Goal: Task Accomplishment & Management: Manage account settings

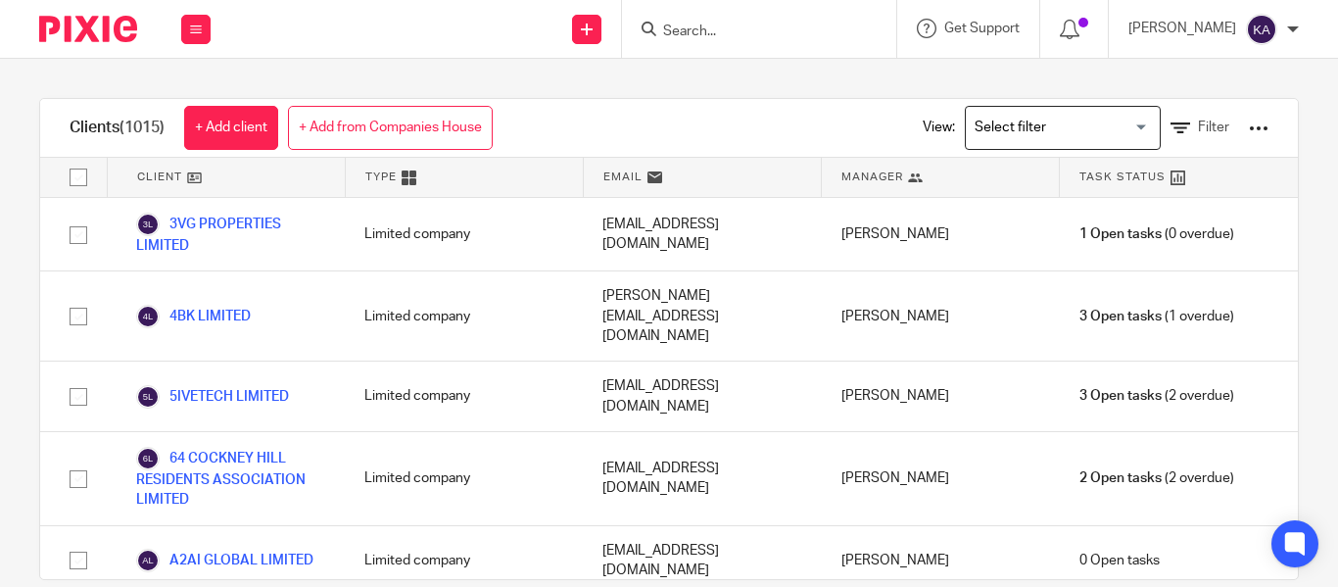
scroll to position [45234, 0]
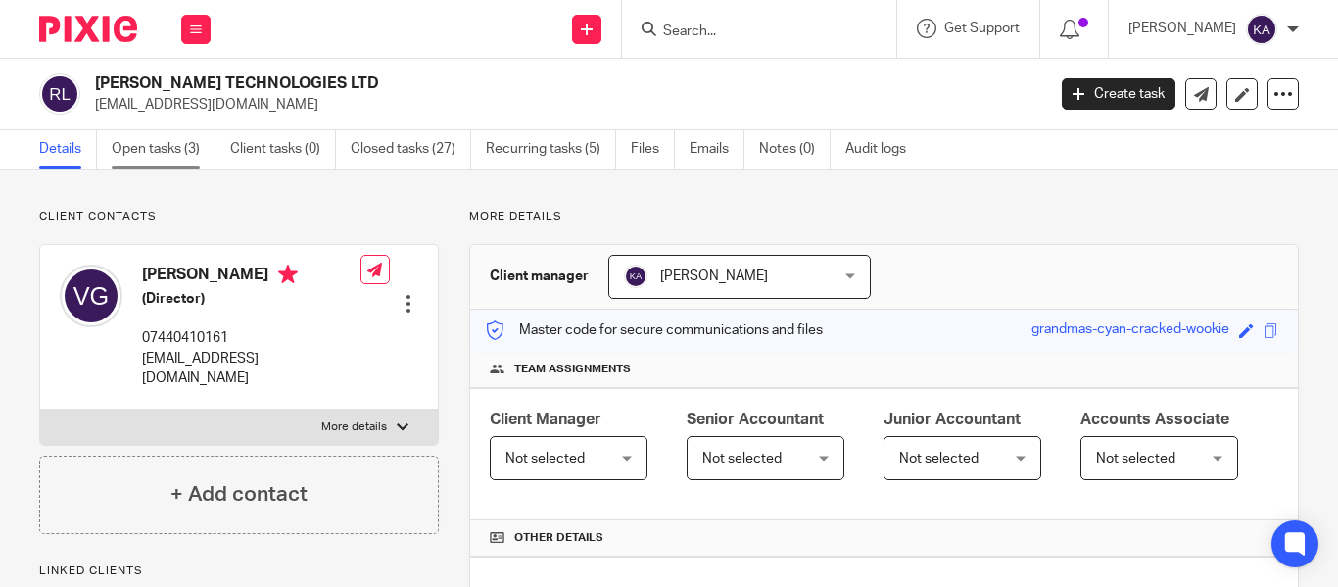
click at [193, 167] on link "Open tasks (3)" at bounding box center [164, 149] width 104 height 38
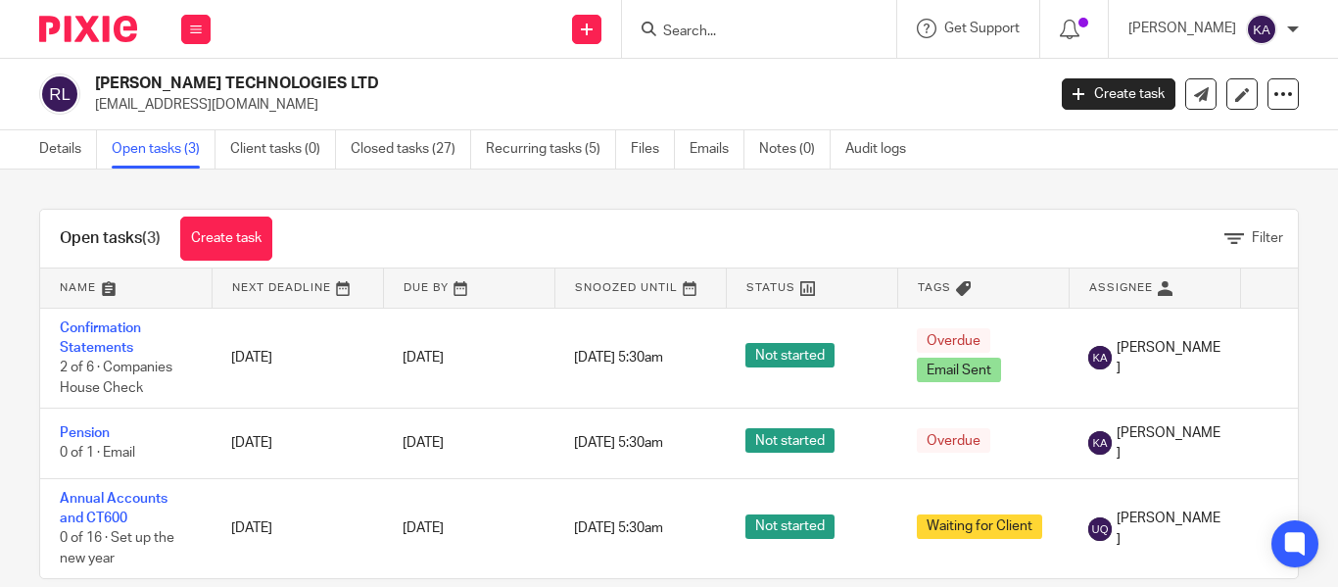
scroll to position [46, 0]
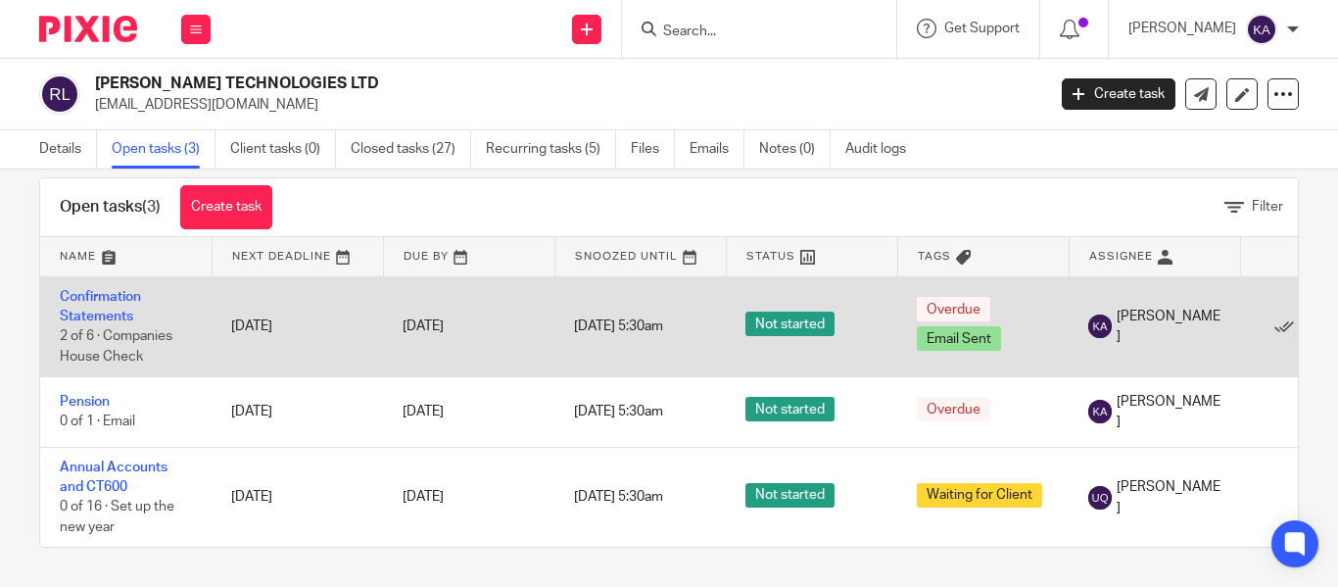
click at [116, 292] on td "Confirmation Statements 2 of 6 · Companies House Check" at bounding box center [125, 326] width 171 height 101
click at [97, 296] on link "Confirmation Statements" at bounding box center [100, 306] width 81 height 33
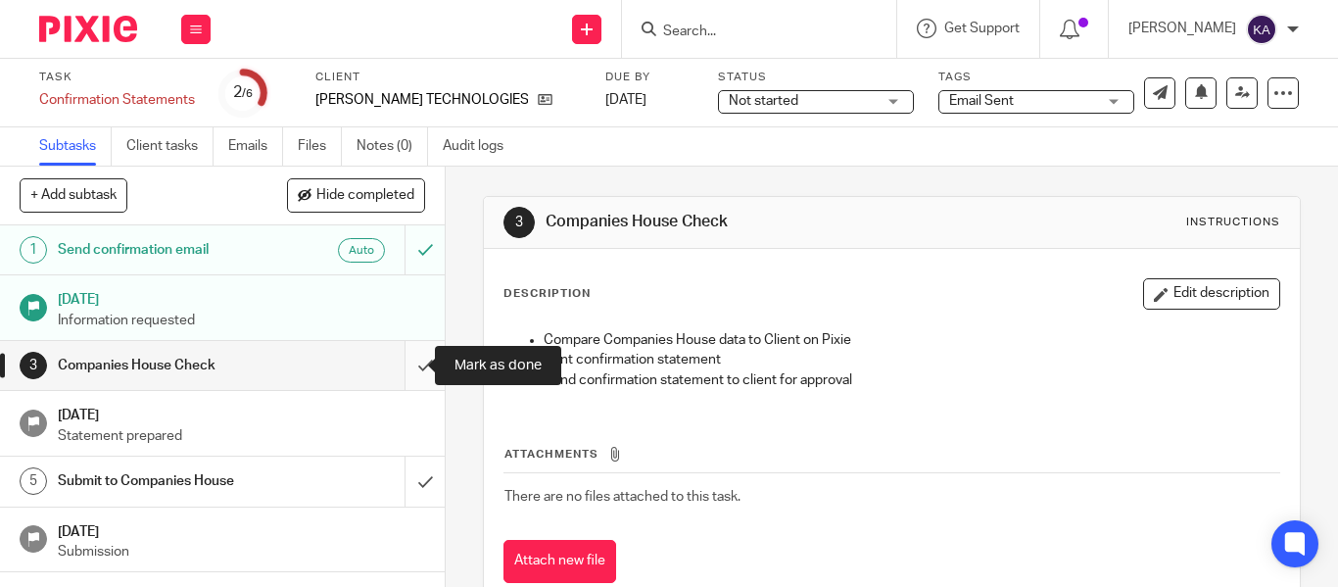
click at [404, 369] on input "submit" at bounding box center [222, 365] width 445 height 49
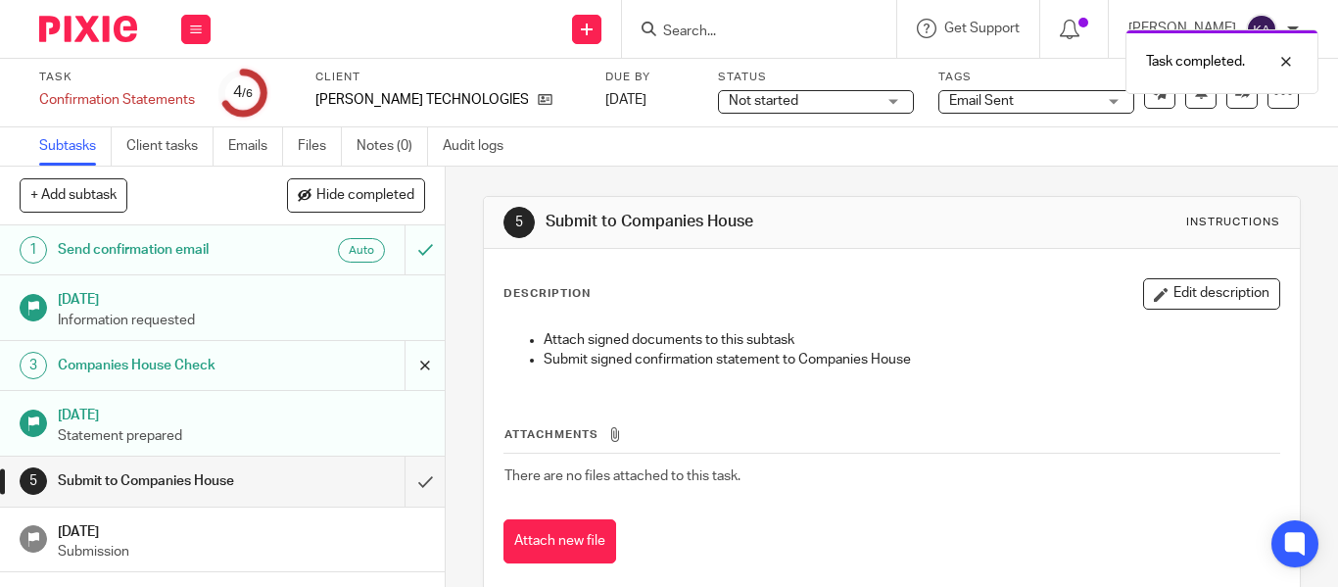
click at [410, 378] on input "submit" at bounding box center [222, 365] width 445 height 49
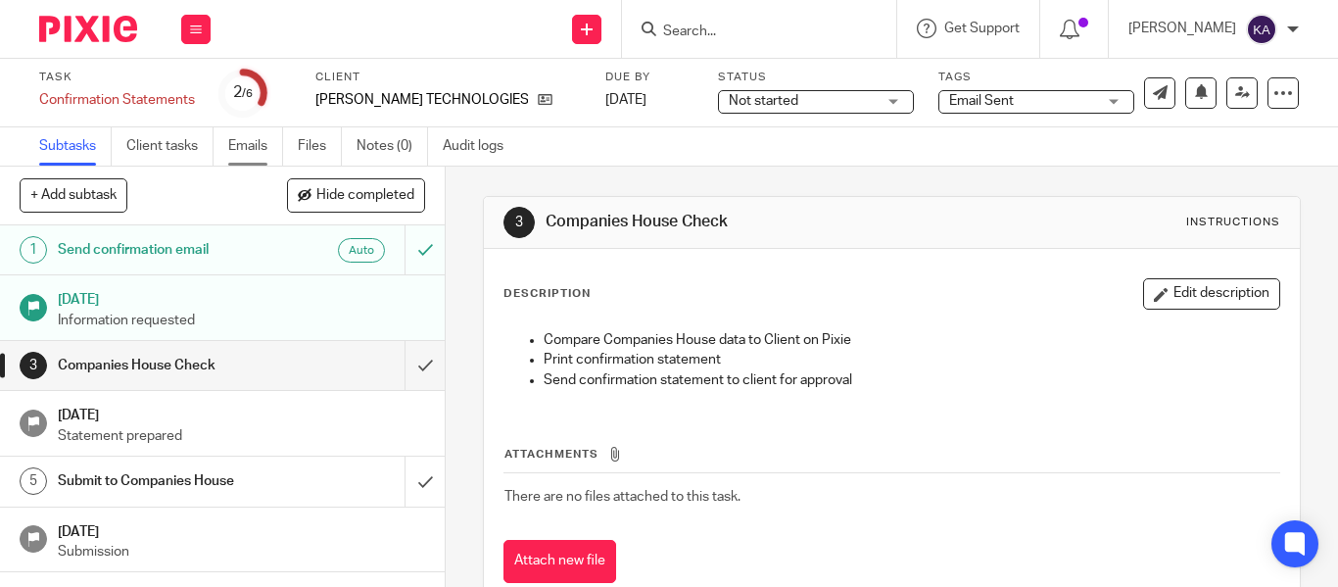
click at [254, 155] on link "Emails" at bounding box center [255, 146] width 55 height 38
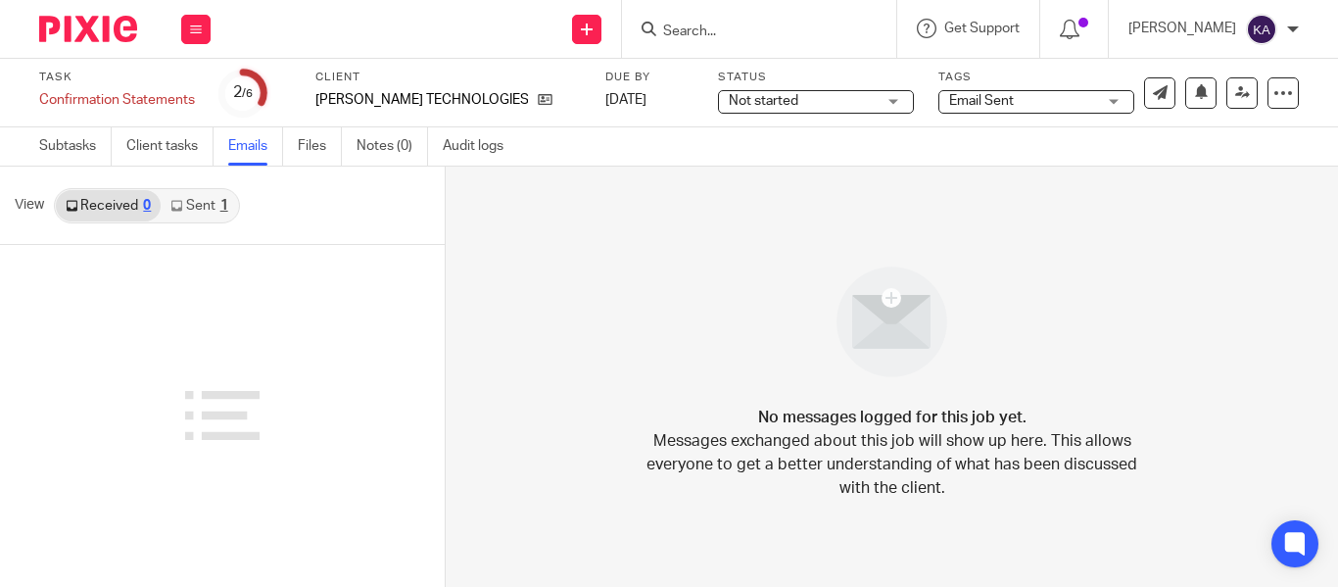
click at [194, 202] on link "Sent 1" at bounding box center [199, 205] width 76 height 31
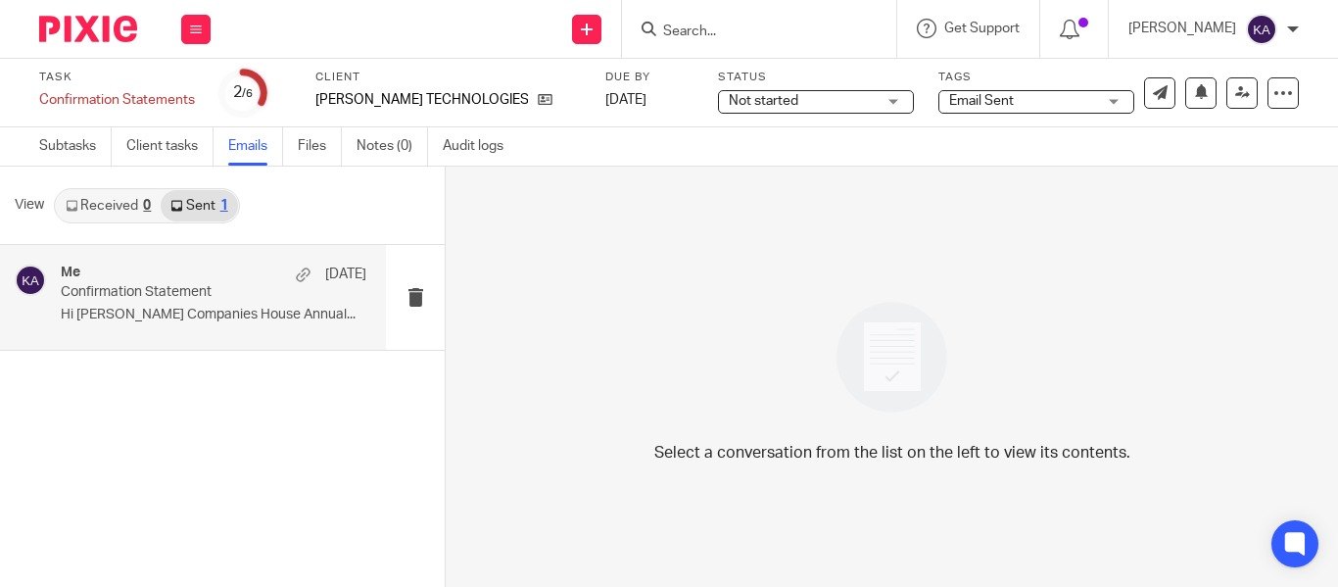
click at [209, 278] on div "Me [DATE]" at bounding box center [214, 274] width 306 height 20
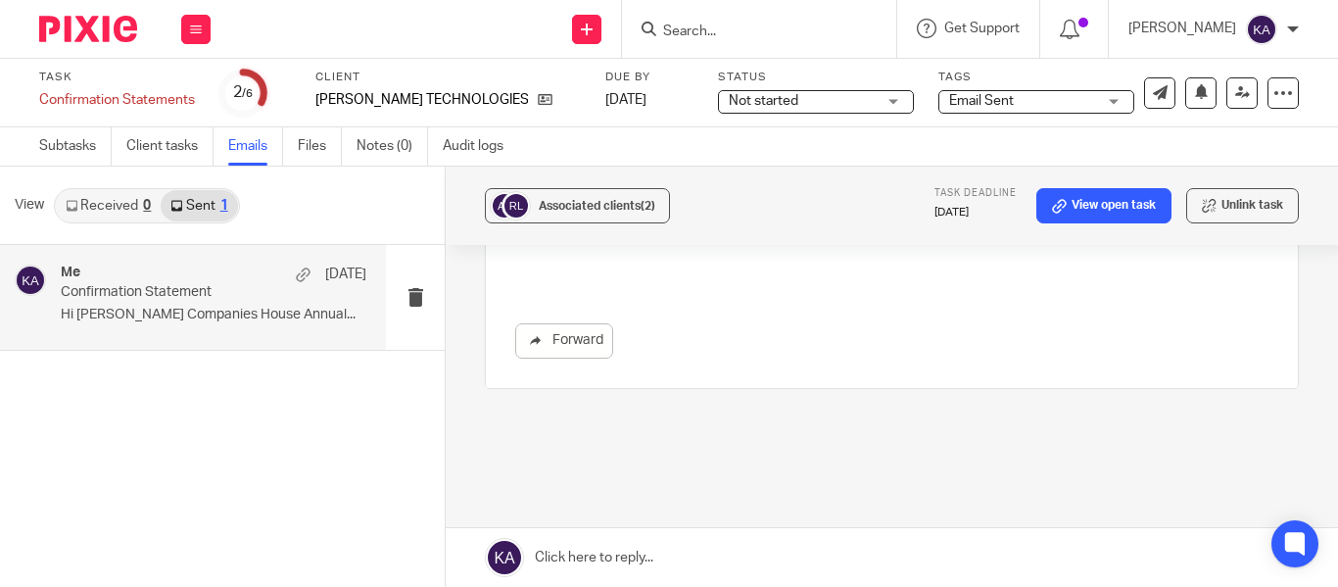
scroll to position [1105, 0]
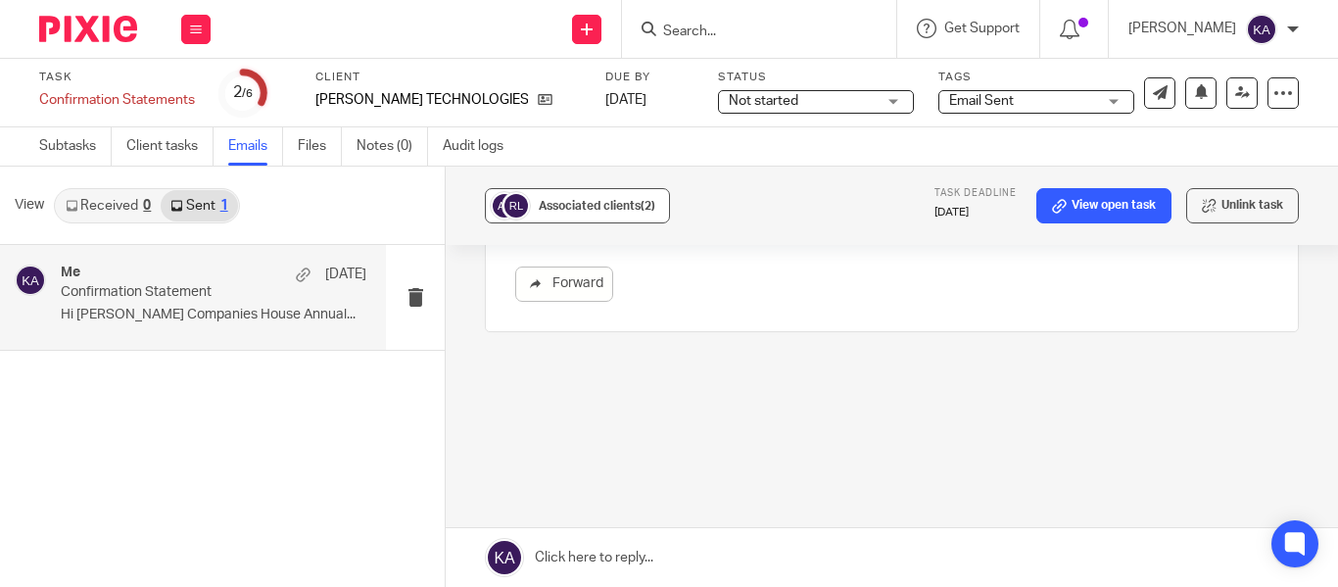
click at [615, 212] on div "Associated clients (2)" at bounding box center [597, 206] width 117 height 20
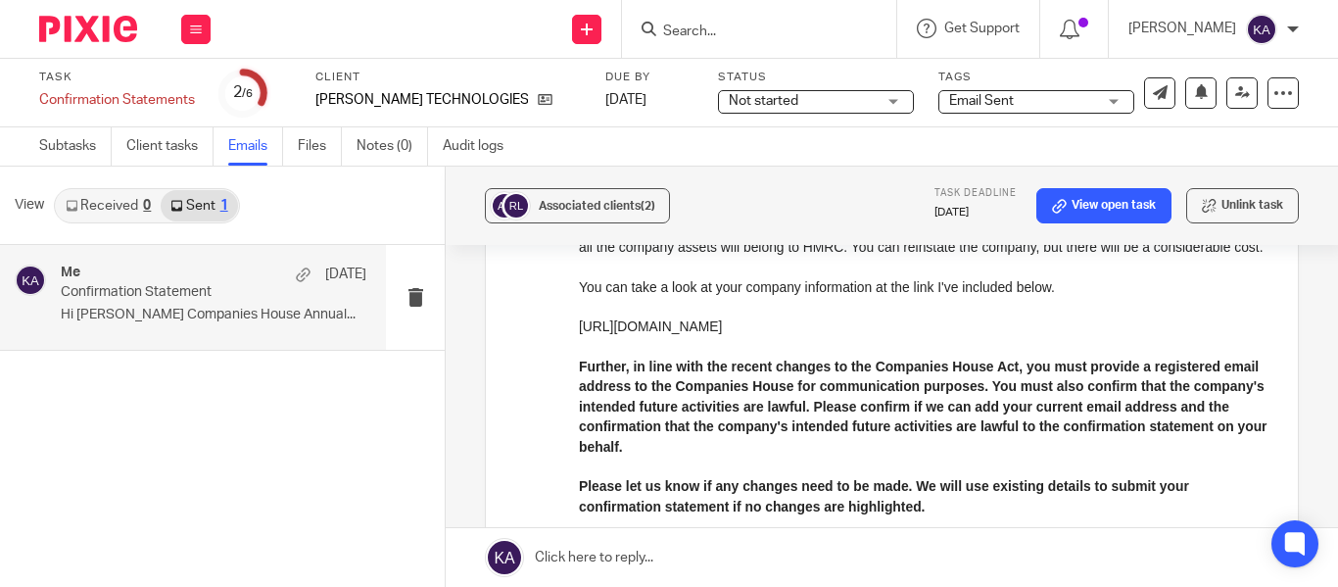
scroll to position [0, 0]
